Goal: Browse casually

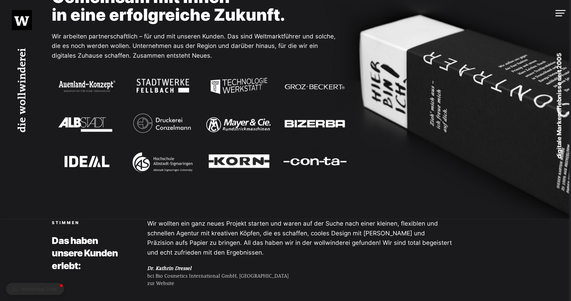
scroll to position [819, 0]
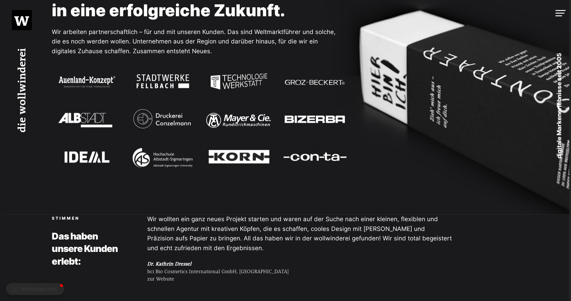
drag, startPoint x: 320, startPoint y: 156, endPoint x: 305, endPoint y: 176, distance: 24.9
click at [306, 156] on img at bounding box center [315, 157] width 70 height 30
click at [304, 191] on div "Kunden Gemeinsam mit Ihnen in eine erfolgreiche Zukunft. Wir arbeiten partnersc…" at bounding box center [286, 74] width 568 height 279
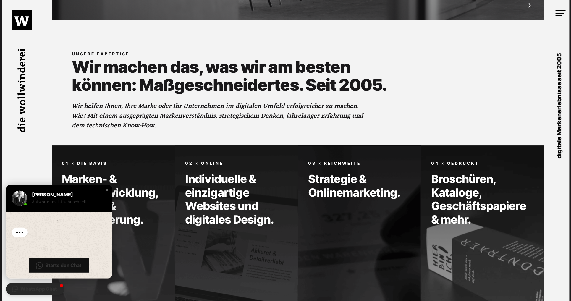
scroll to position [376, 0]
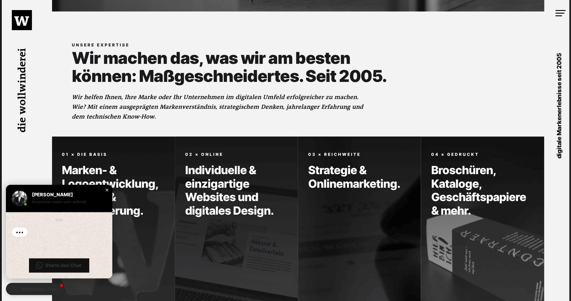
click at [108, 190] on div "Close chat window" at bounding box center [107, 190] width 6 height 6
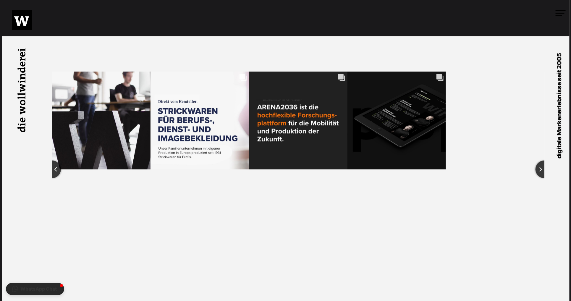
scroll to position [1360, 0]
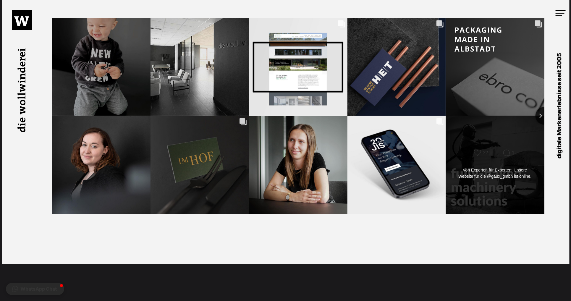
scroll to position [1400, 0]
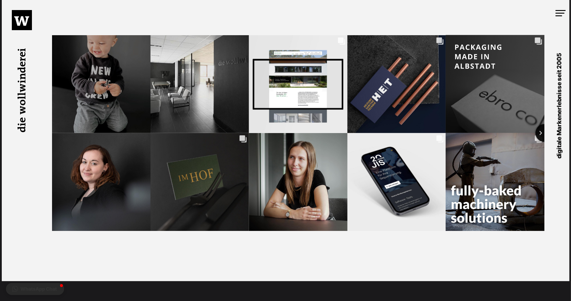
click at [543, 136] on button "Next slide" at bounding box center [545, 133] width 18 height 18
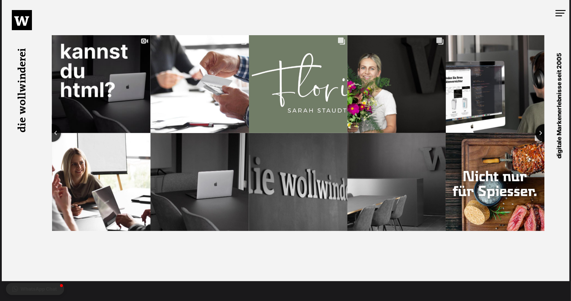
click at [543, 136] on button "Next slide" at bounding box center [545, 133] width 18 height 18
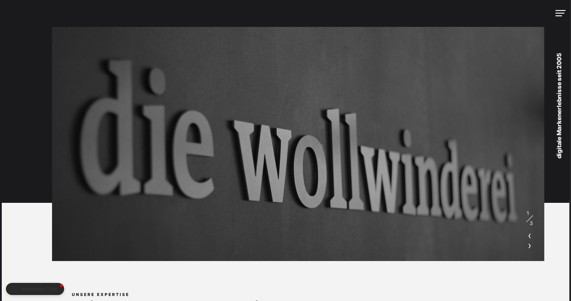
scroll to position [0, 0]
